Goal: Task Accomplishment & Management: Use online tool/utility

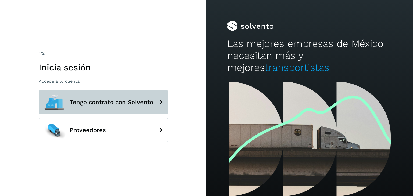
click at [130, 105] on span "Tengo contrato con Solvento" at bounding box center [112, 102] width 84 height 6
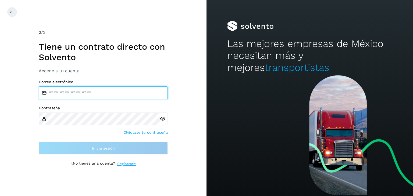
type input "**********"
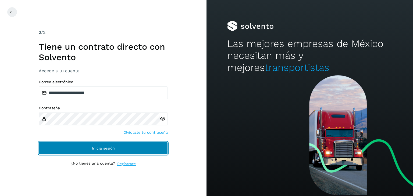
click at [152, 145] on button "Inicia sesión" at bounding box center [103, 148] width 129 height 13
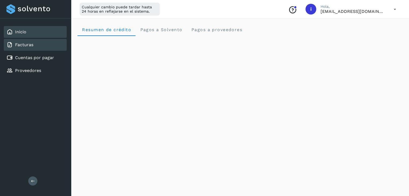
click at [32, 47] on link "Facturas" at bounding box center [24, 44] width 18 height 5
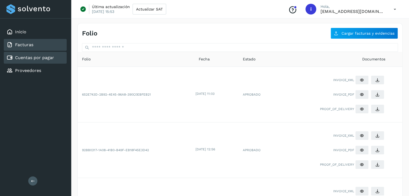
click at [38, 59] on link "Cuentas por pagar" at bounding box center [34, 57] width 39 height 5
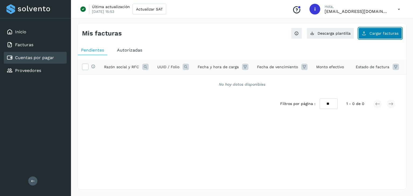
click at [386, 34] on span "Cargar facturas" at bounding box center [383, 33] width 29 height 4
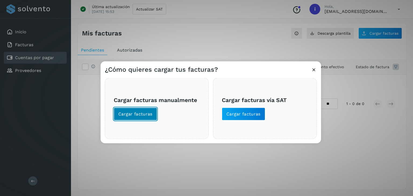
click at [127, 114] on span "Cargar facturas" at bounding box center [135, 114] width 34 height 6
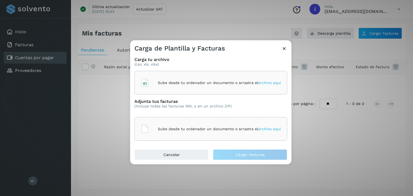
click at [279, 83] on span "archivo aquí" at bounding box center [269, 83] width 23 height 4
click at [259, 128] on span "archivo aquí" at bounding box center [269, 129] width 23 height 4
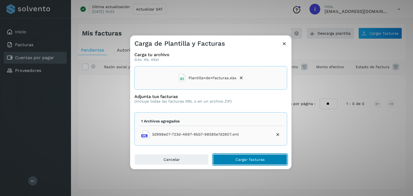
click at [234, 157] on button "Cargar facturas" at bounding box center [250, 159] width 74 height 11
